Goal: Obtain resource: Obtain resource

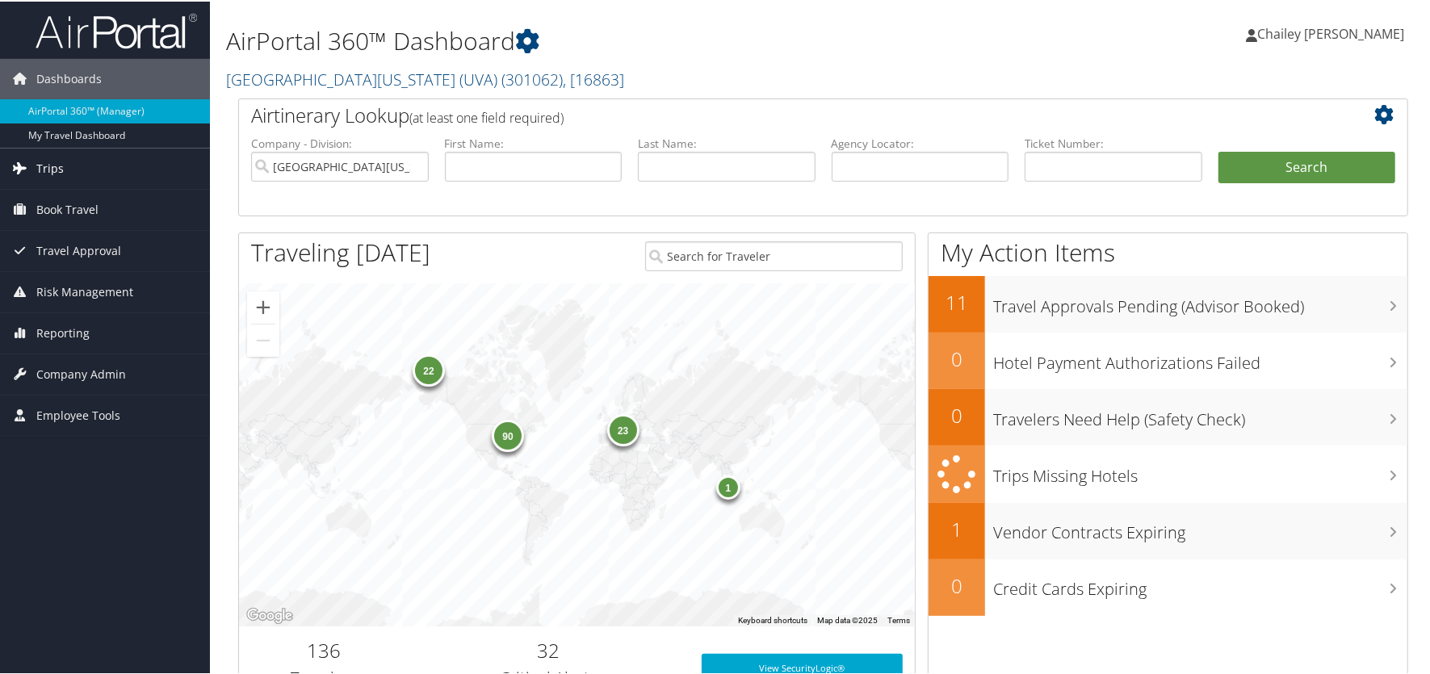
click at [53, 163] on span "Trips" at bounding box center [49, 167] width 27 height 40
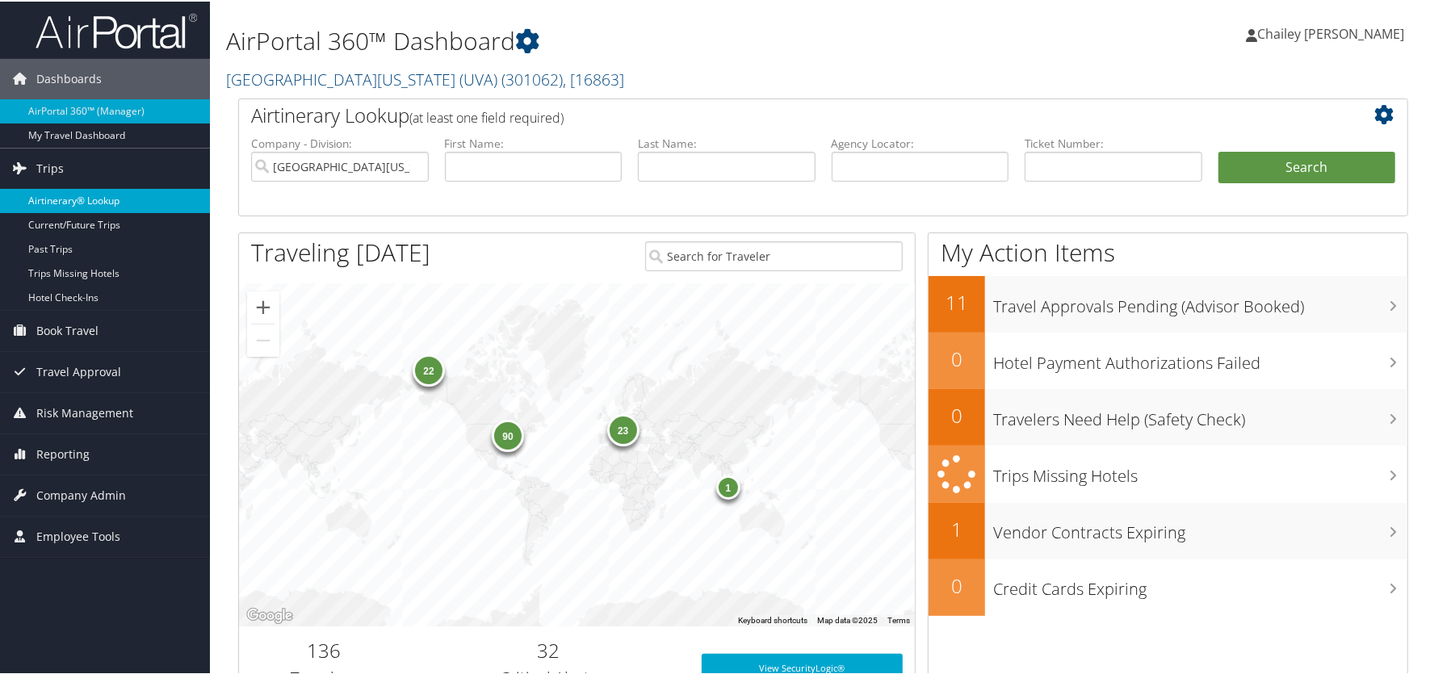
click at [66, 190] on link "Airtinerary® Lookup" at bounding box center [105, 199] width 210 height 24
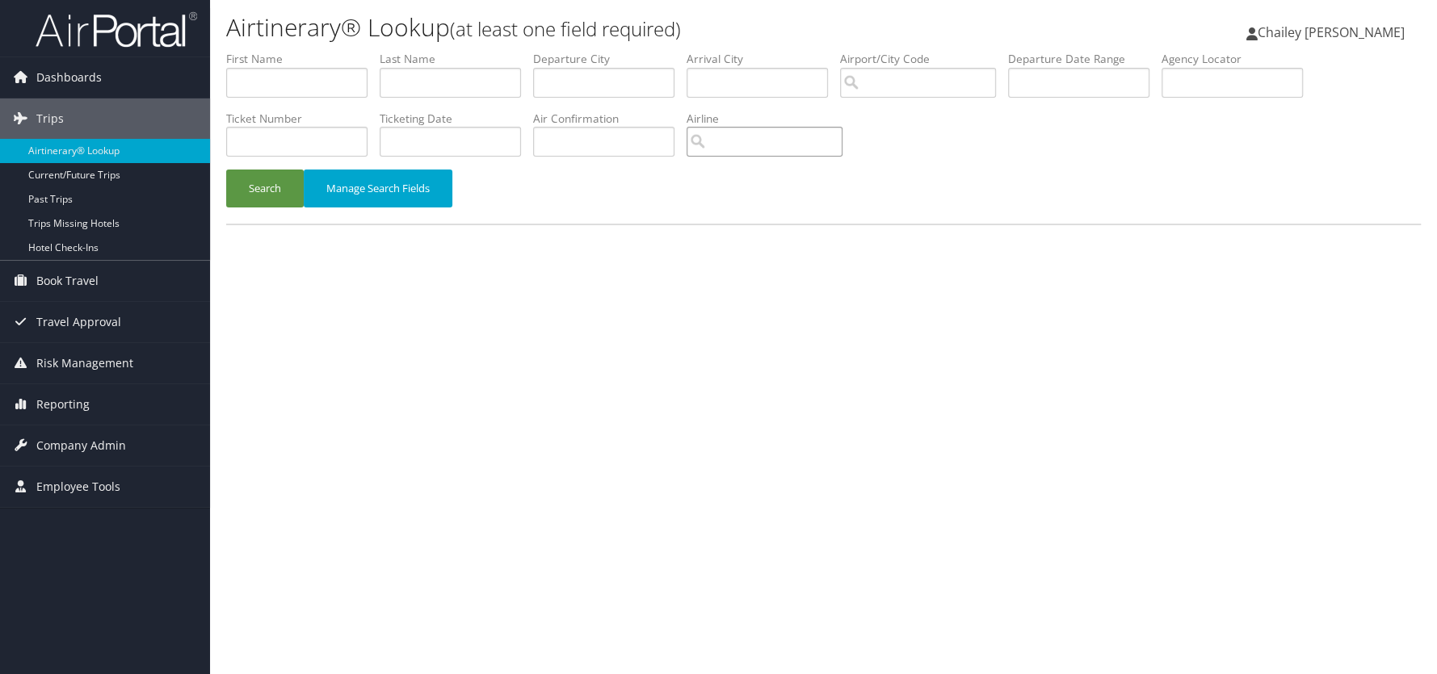
click at [748, 137] on input "search" at bounding box center [764, 142] width 156 height 30
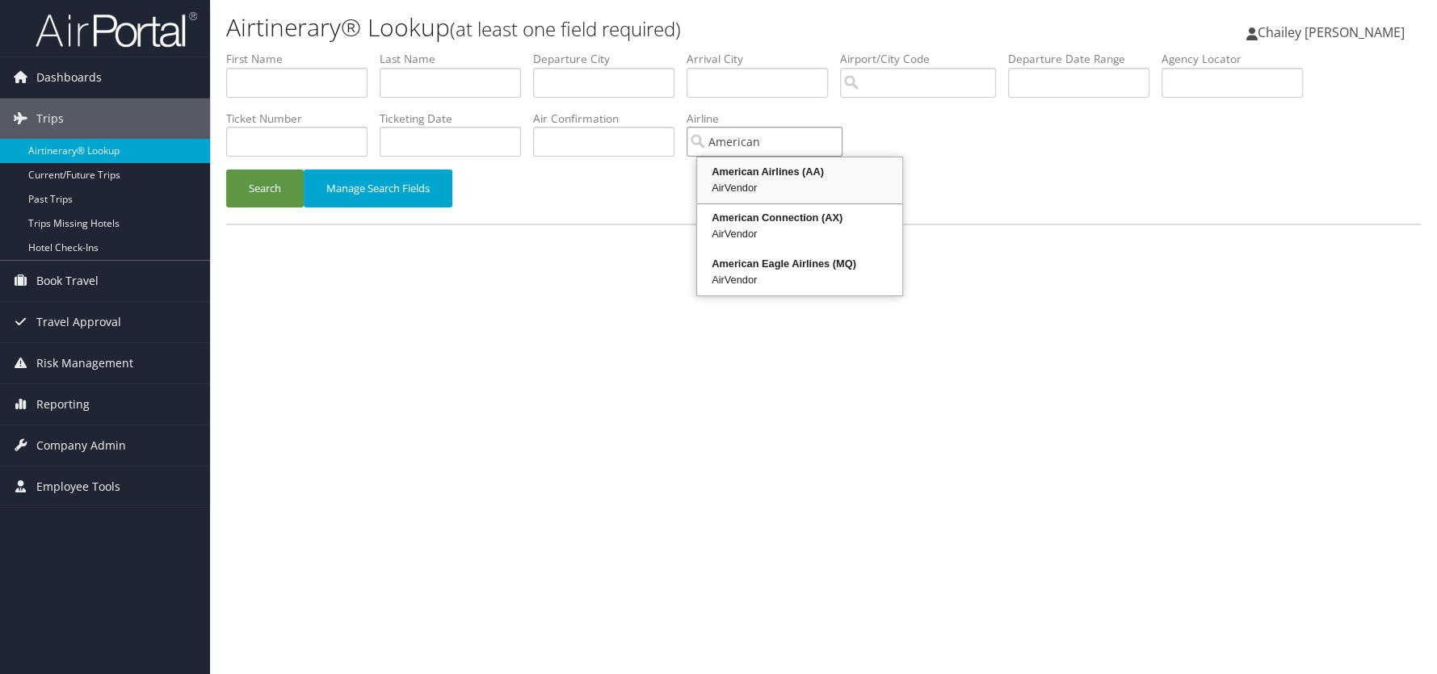
click at [754, 175] on div "American Airlines (AA)" at bounding box center [799, 172] width 200 height 16
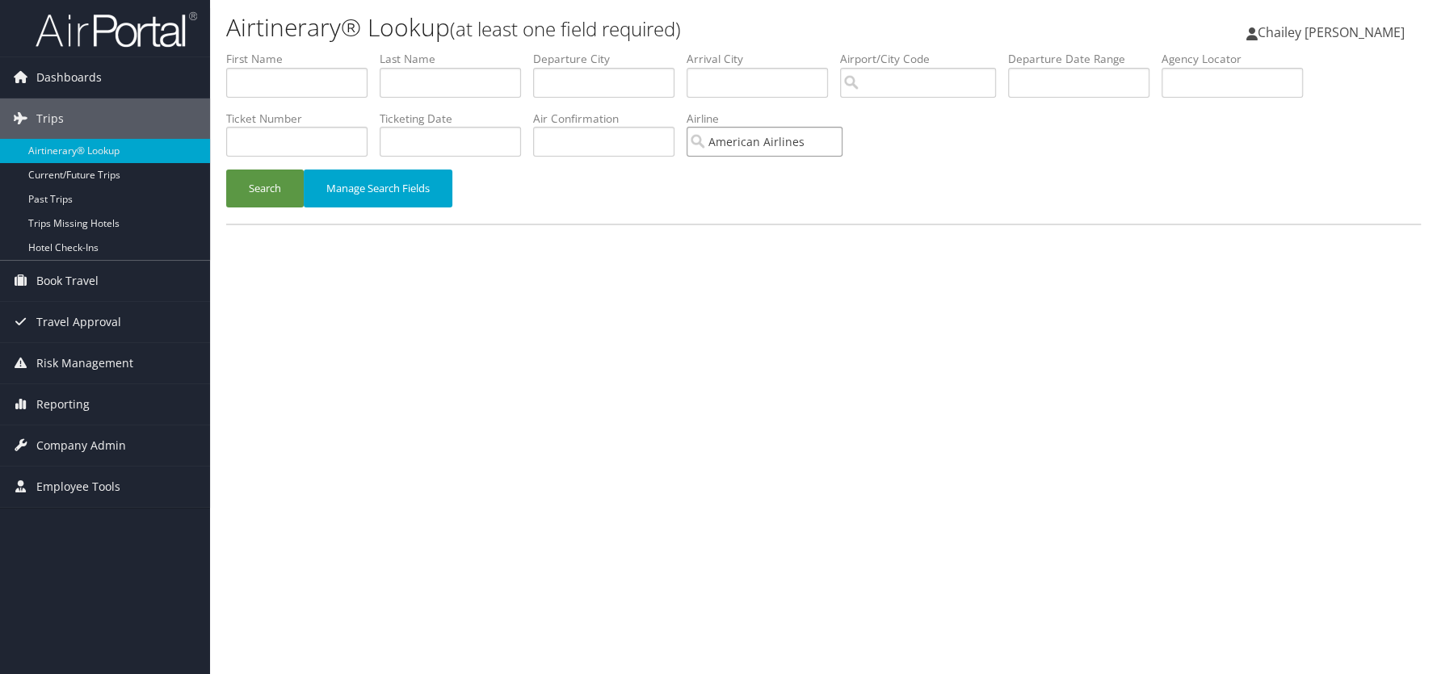
type input "American Airlines"
click at [1080, 82] on input "text" at bounding box center [1078, 83] width 141 height 30
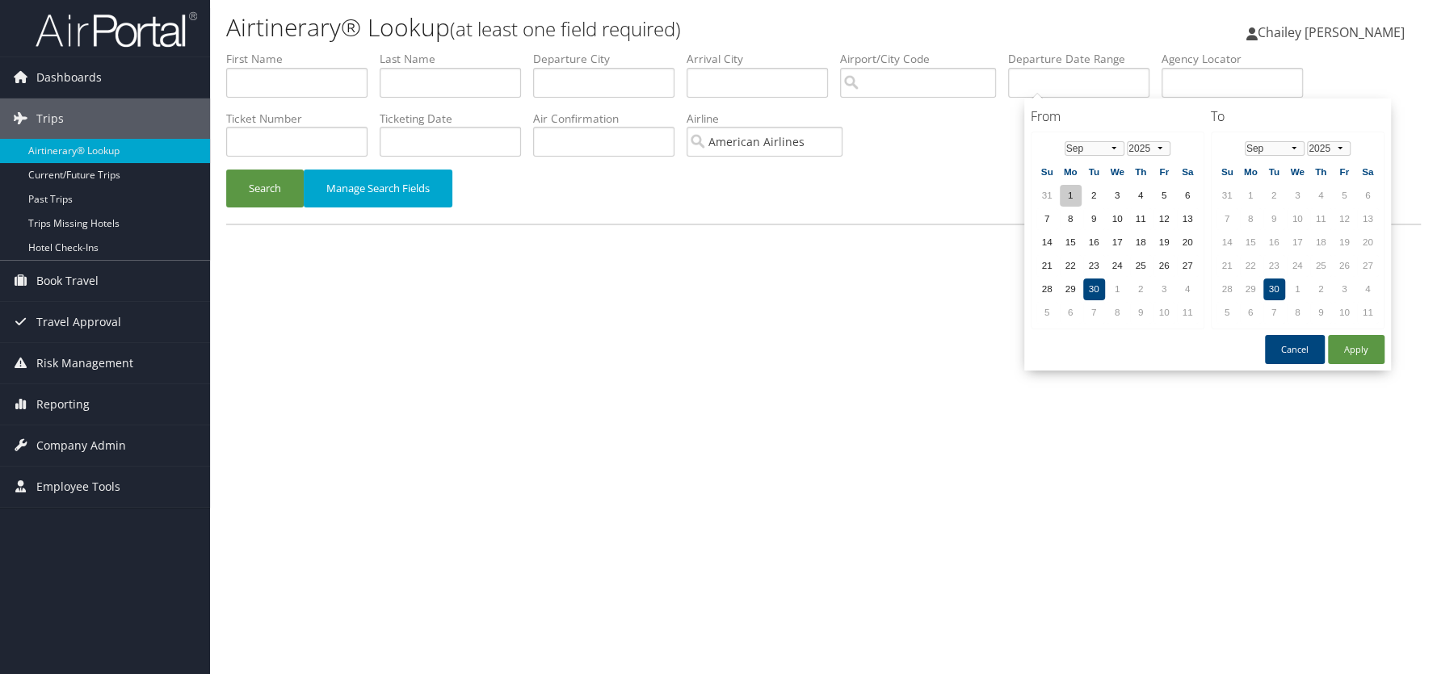
click at [1067, 191] on td "1" at bounding box center [1071, 196] width 22 height 22
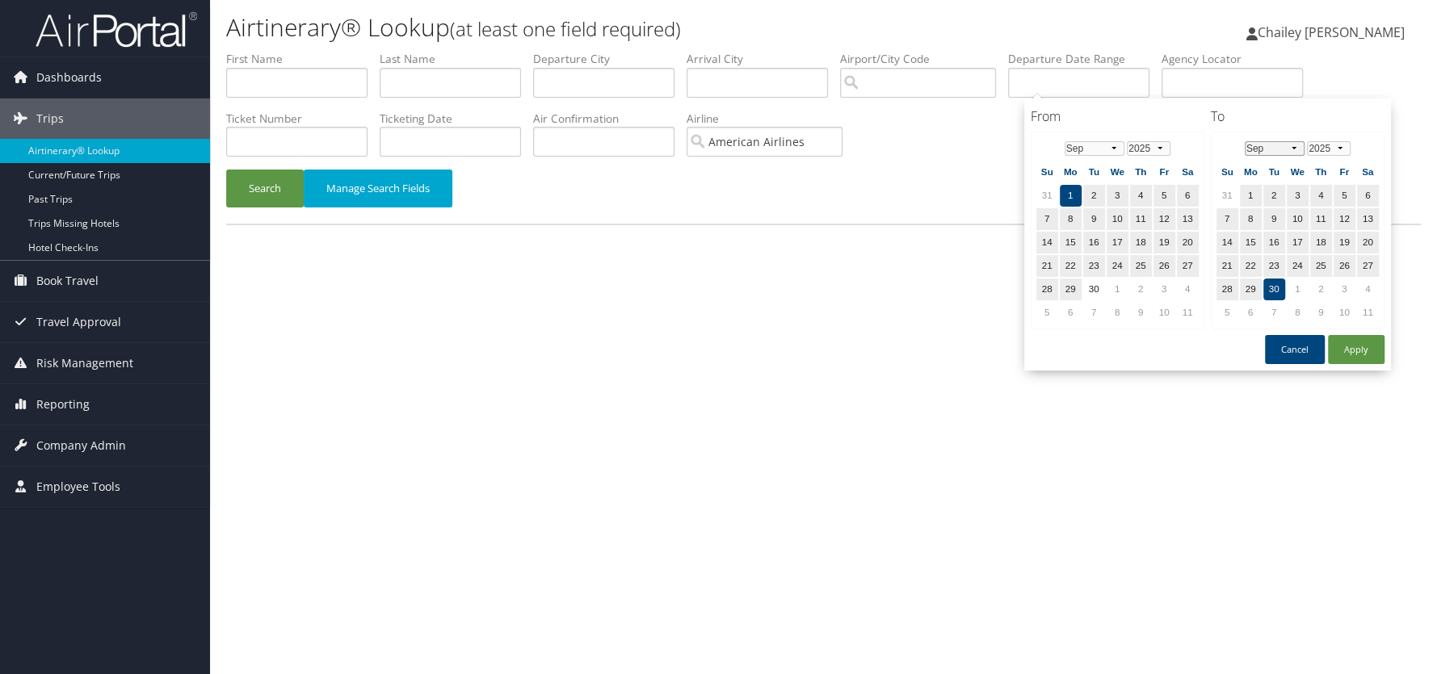
click at [1293, 147] on select "Jan Feb Mar Apr May Jun [DATE] Aug Sep Oct Nov Dec" at bounding box center [1274, 148] width 61 height 15
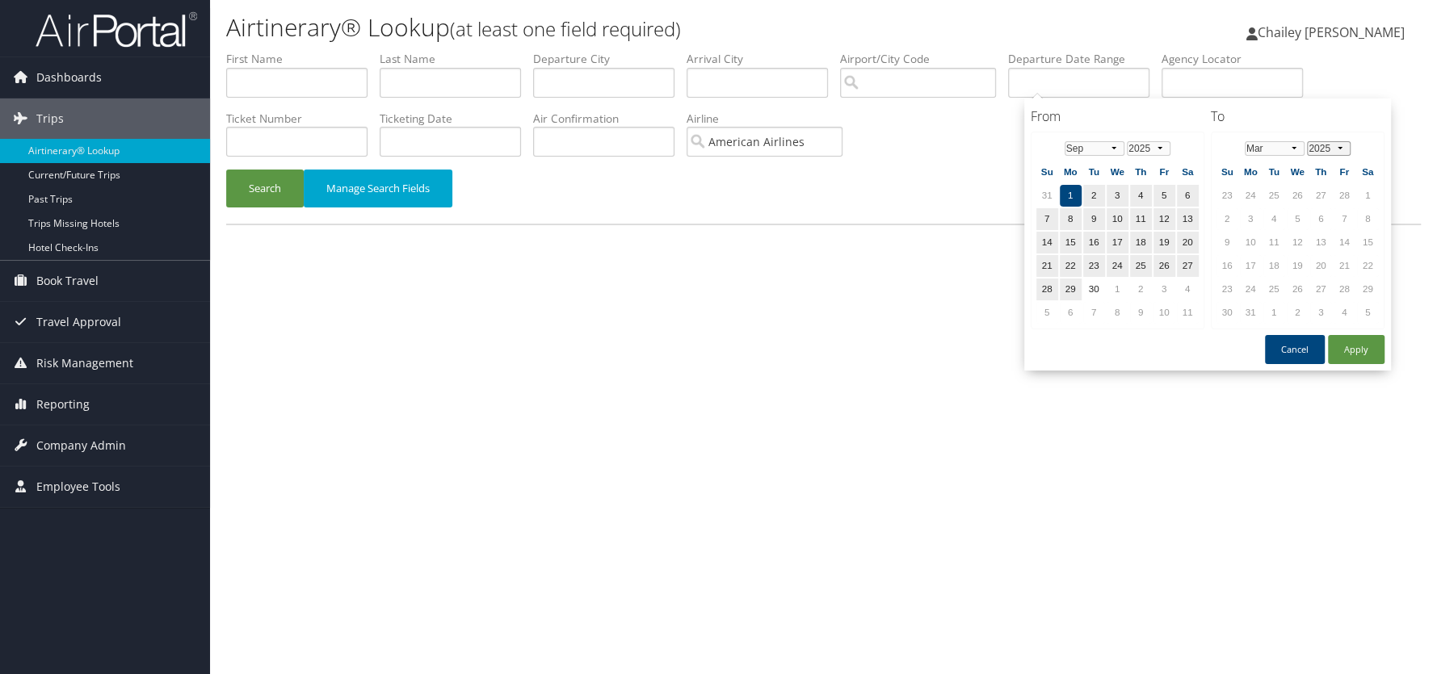
click at [1336, 147] on select "2025 2026 2027 2028 2029 2030" at bounding box center [1328, 148] width 43 height 15
click at [1279, 305] on td "31" at bounding box center [1274, 313] width 22 height 22
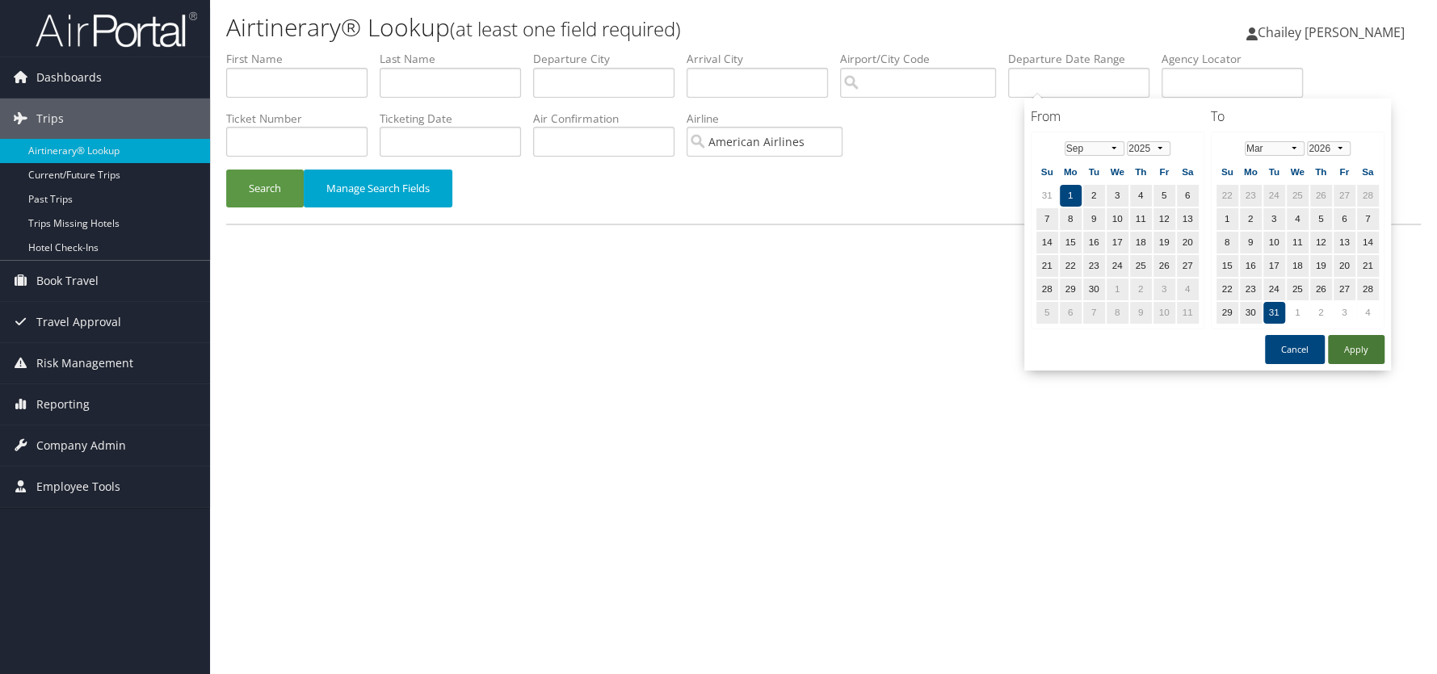
click at [1353, 344] on button "Apply" at bounding box center [1356, 349] width 57 height 29
type input "09/01/2025 - 03/31/2026"
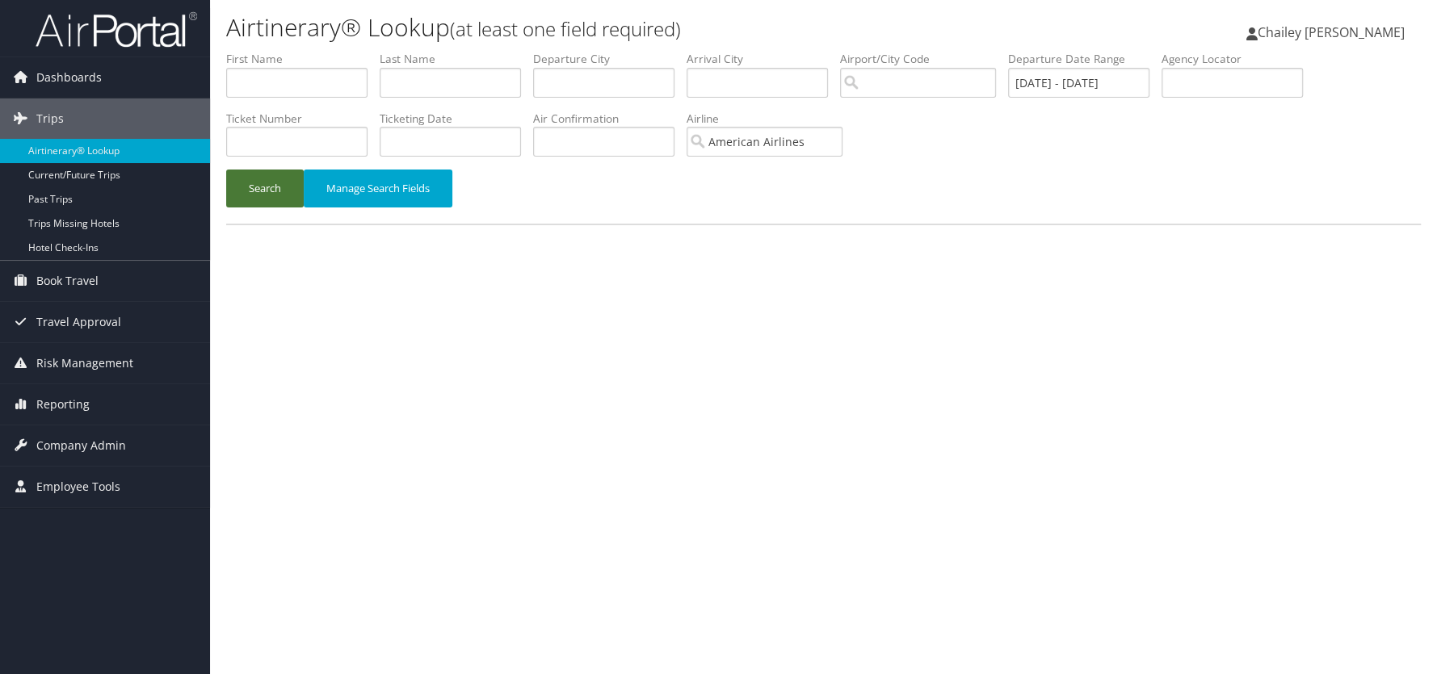
click at [279, 186] on button "Search" at bounding box center [265, 189] width 78 height 38
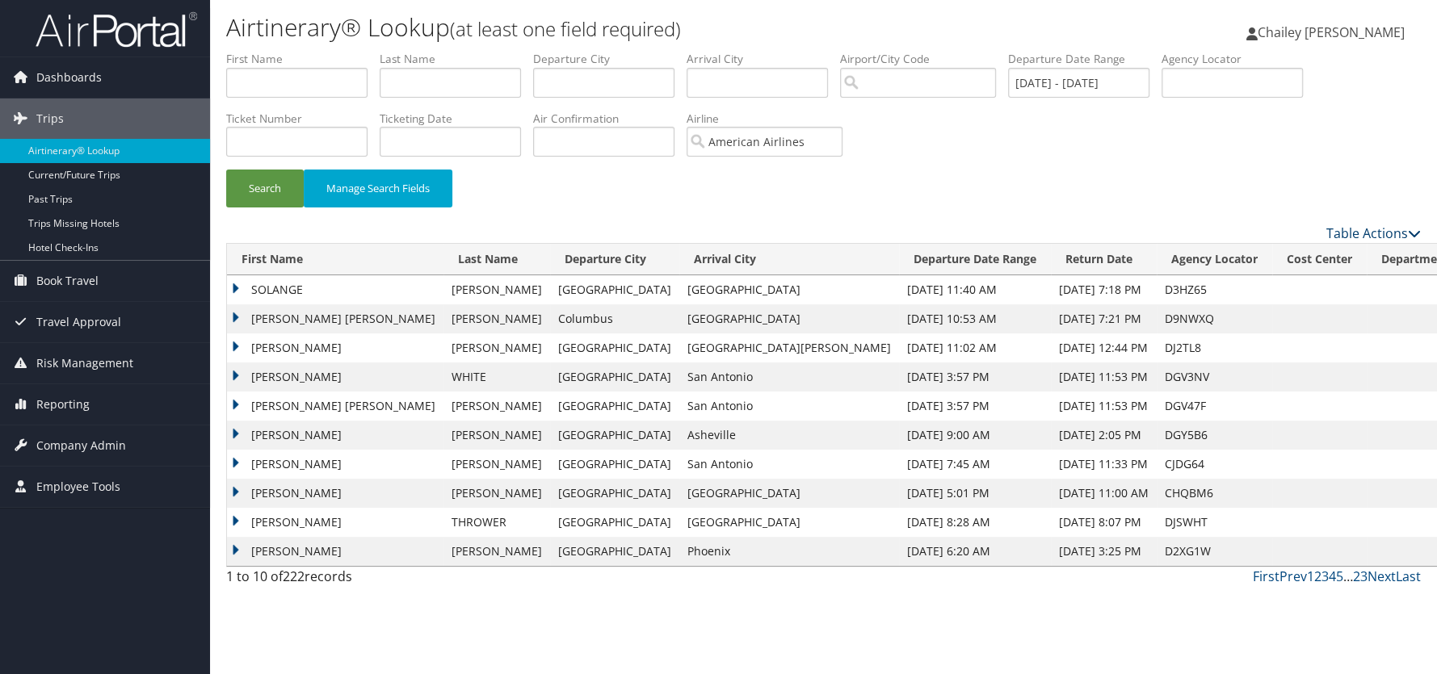
click at [1349, 231] on link "Table Actions" at bounding box center [1373, 234] width 94 height 18
click at [1280, 260] on link "Download Report" at bounding box center [1307, 256] width 212 height 27
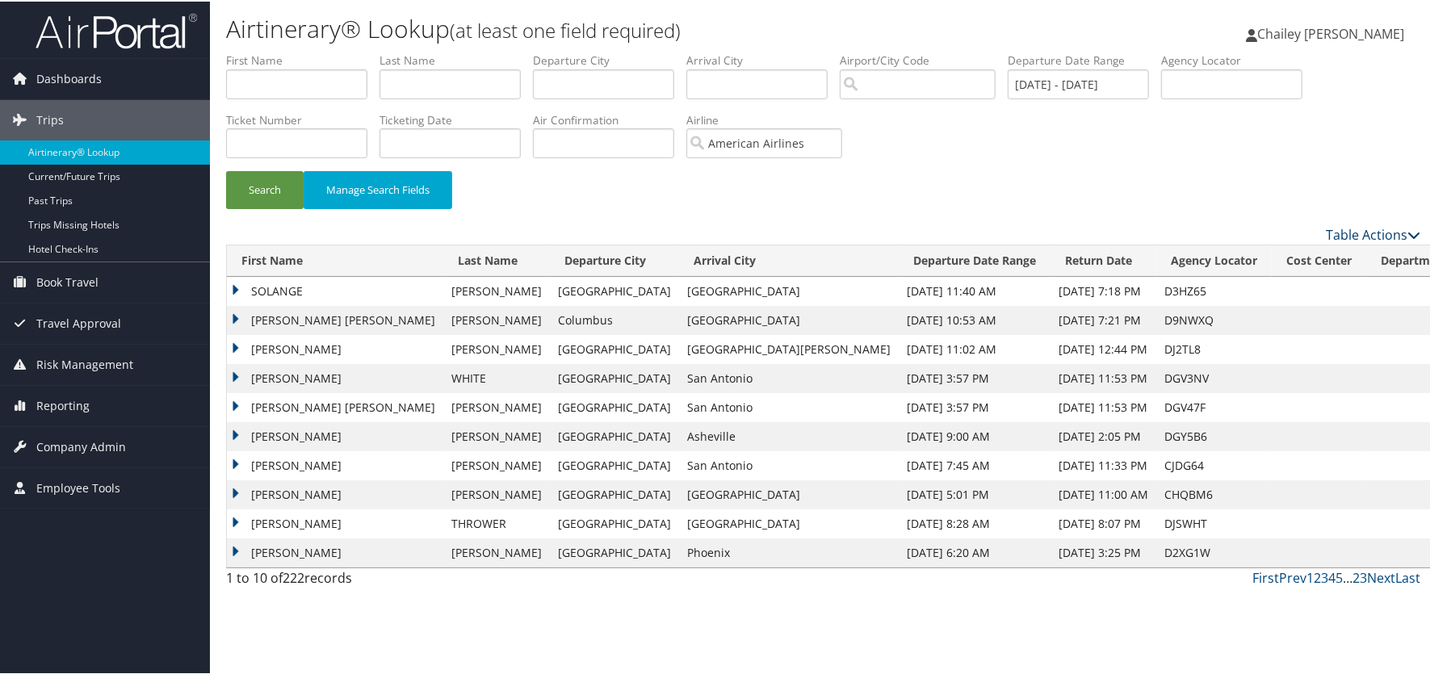
click at [1396, 229] on link "Table Actions" at bounding box center [1373, 234] width 94 height 18
click at [1252, 260] on link "Download Report" at bounding box center [1307, 256] width 212 height 27
